Goal: Information Seeking & Learning: Learn about a topic

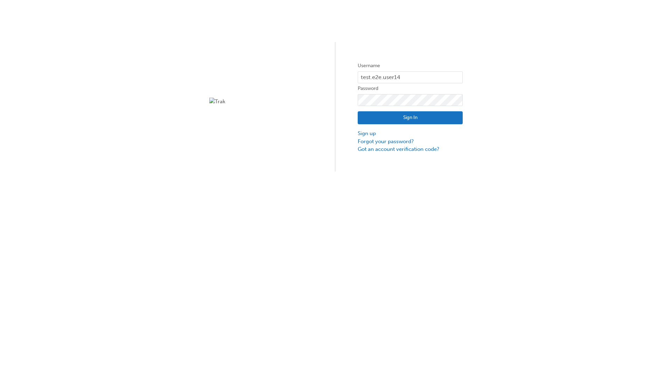
type input "test.e2e.user14"
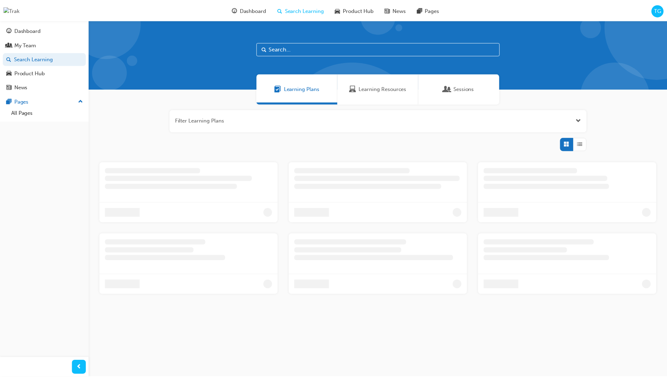
scroll to position [22, 0]
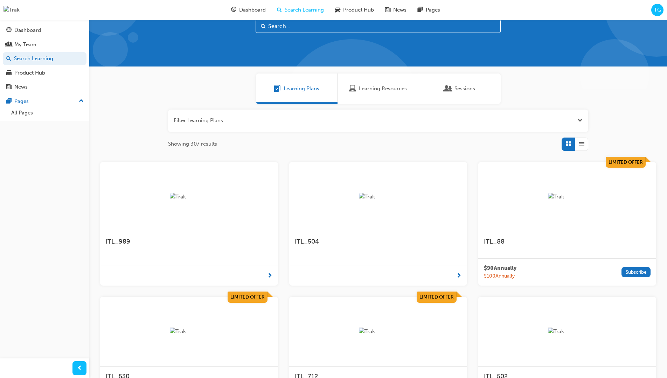
scroll to position [20, 0]
